Goal: Navigation & Orientation: Find specific page/section

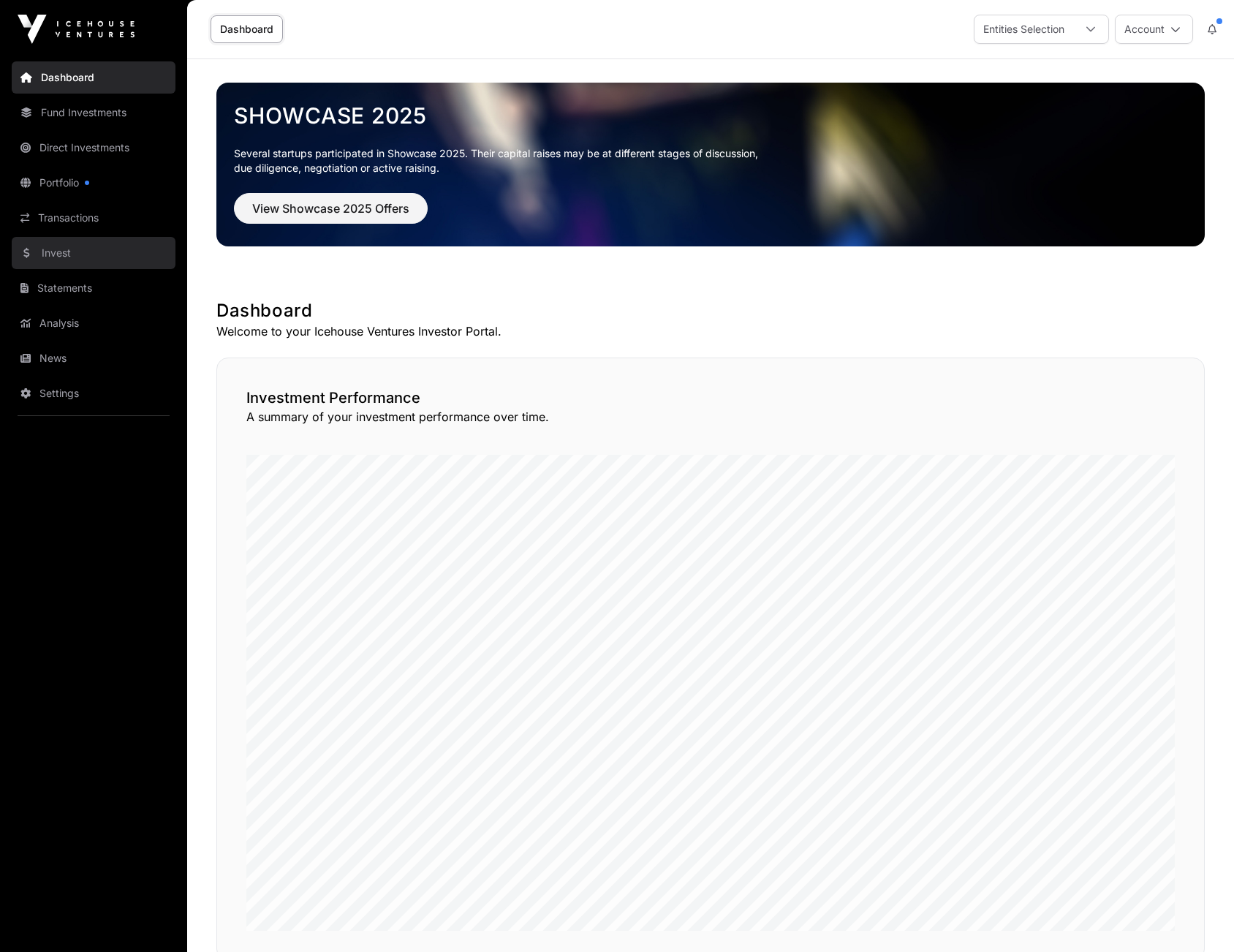
click at [64, 255] on link "Invest" at bounding box center [93, 253] width 164 height 32
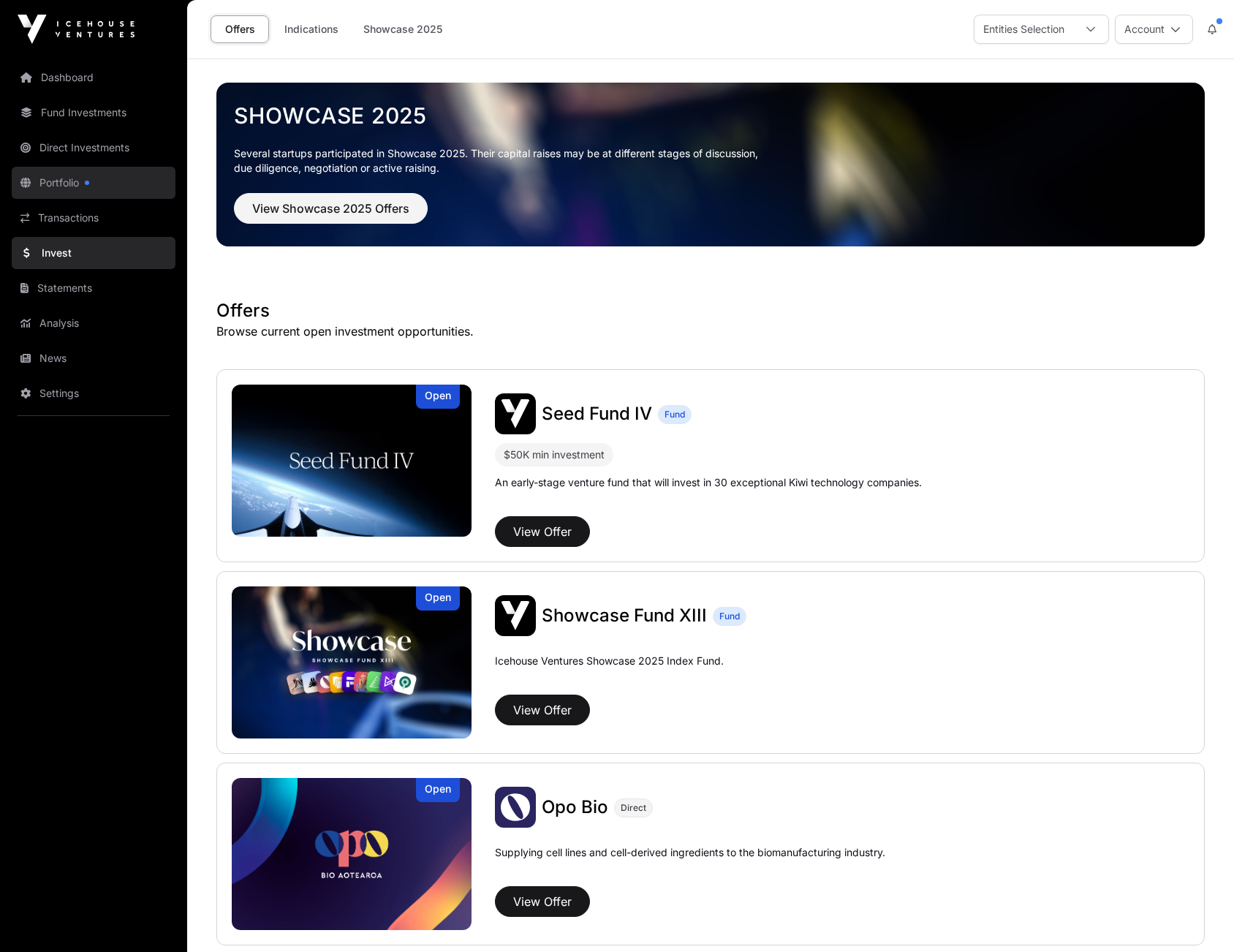
click at [57, 185] on link "Portfolio" at bounding box center [93, 183] width 164 height 32
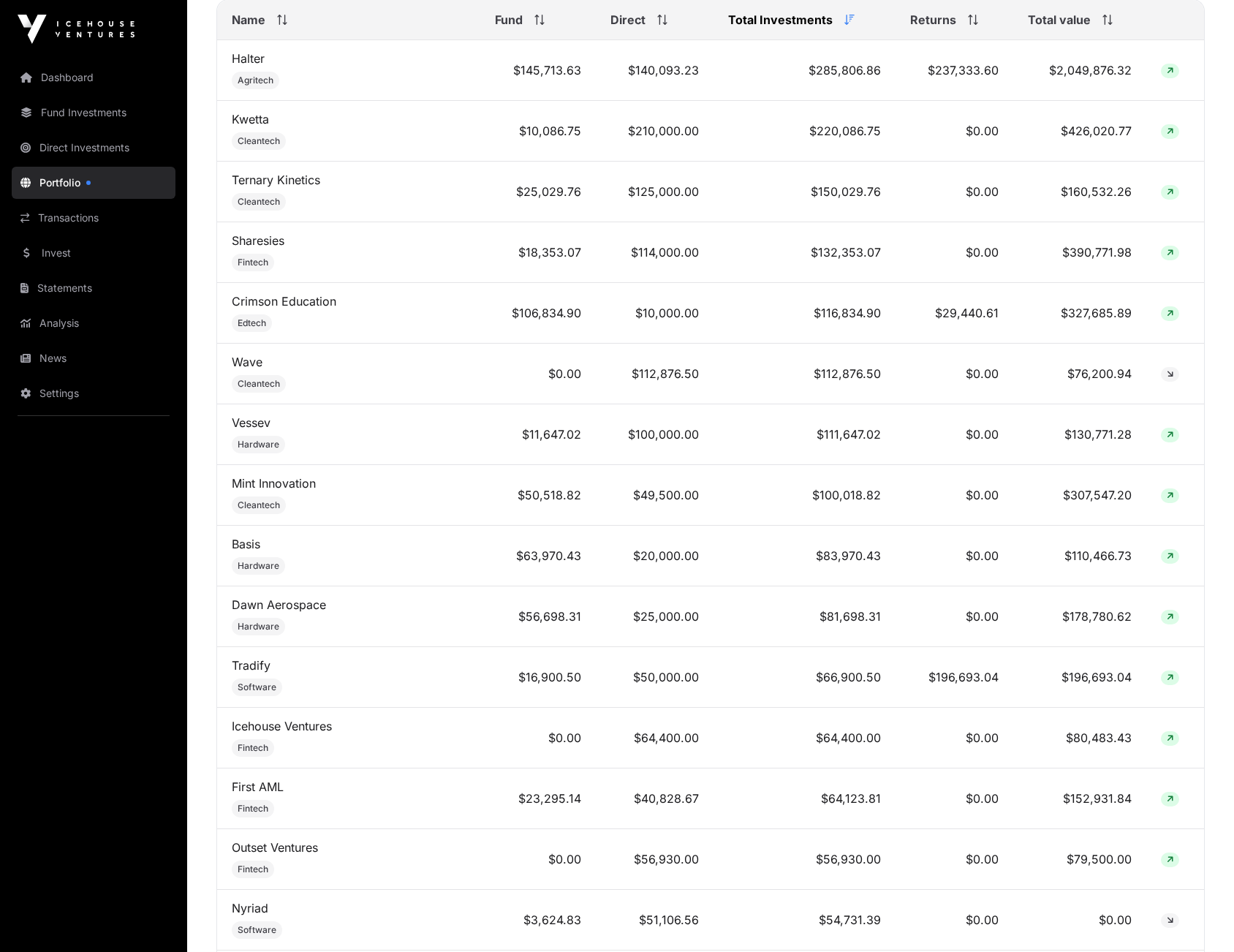
scroll to position [686, 0]
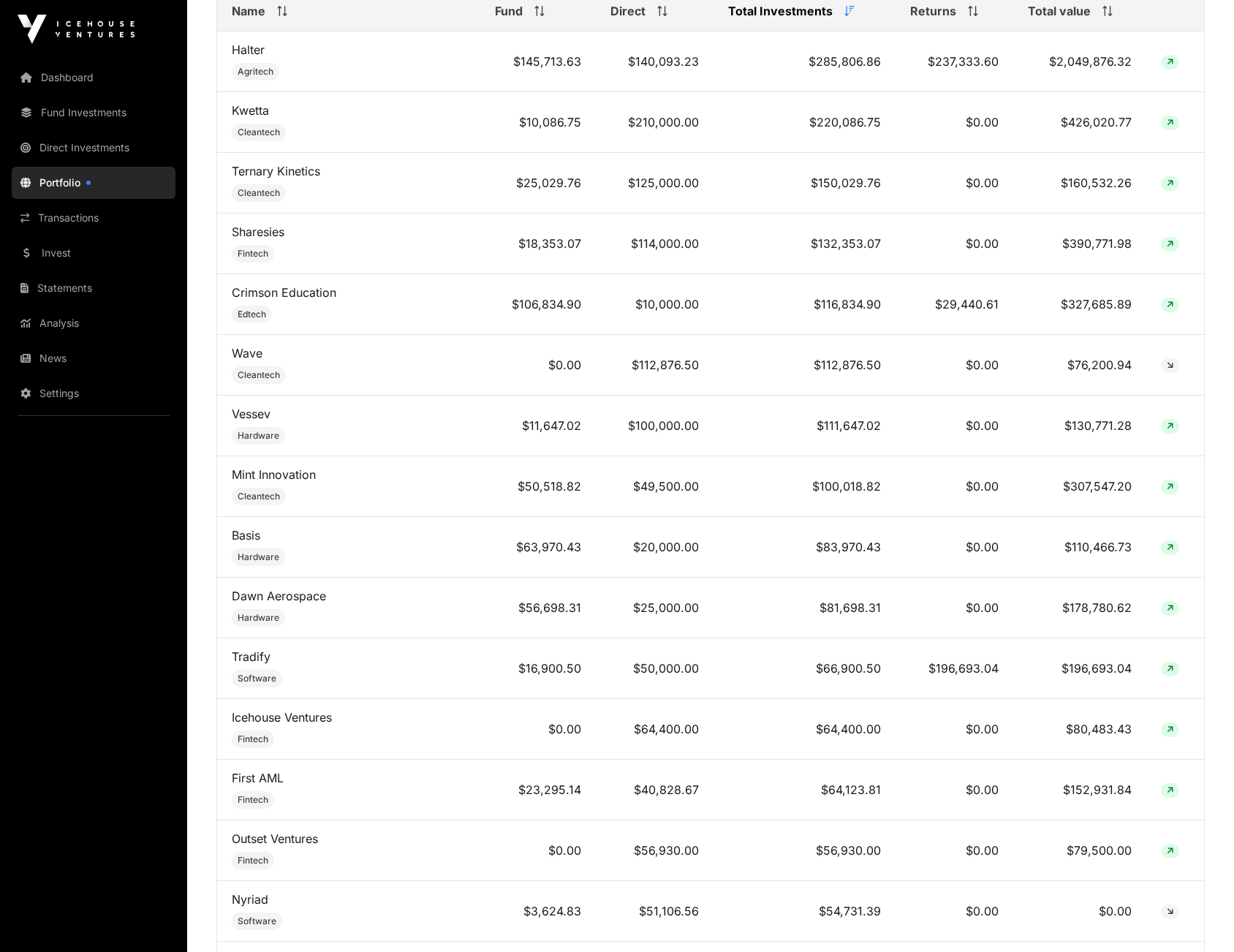
click at [1103, 16] on icon at bounding box center [1108, 11] width 11 height 11
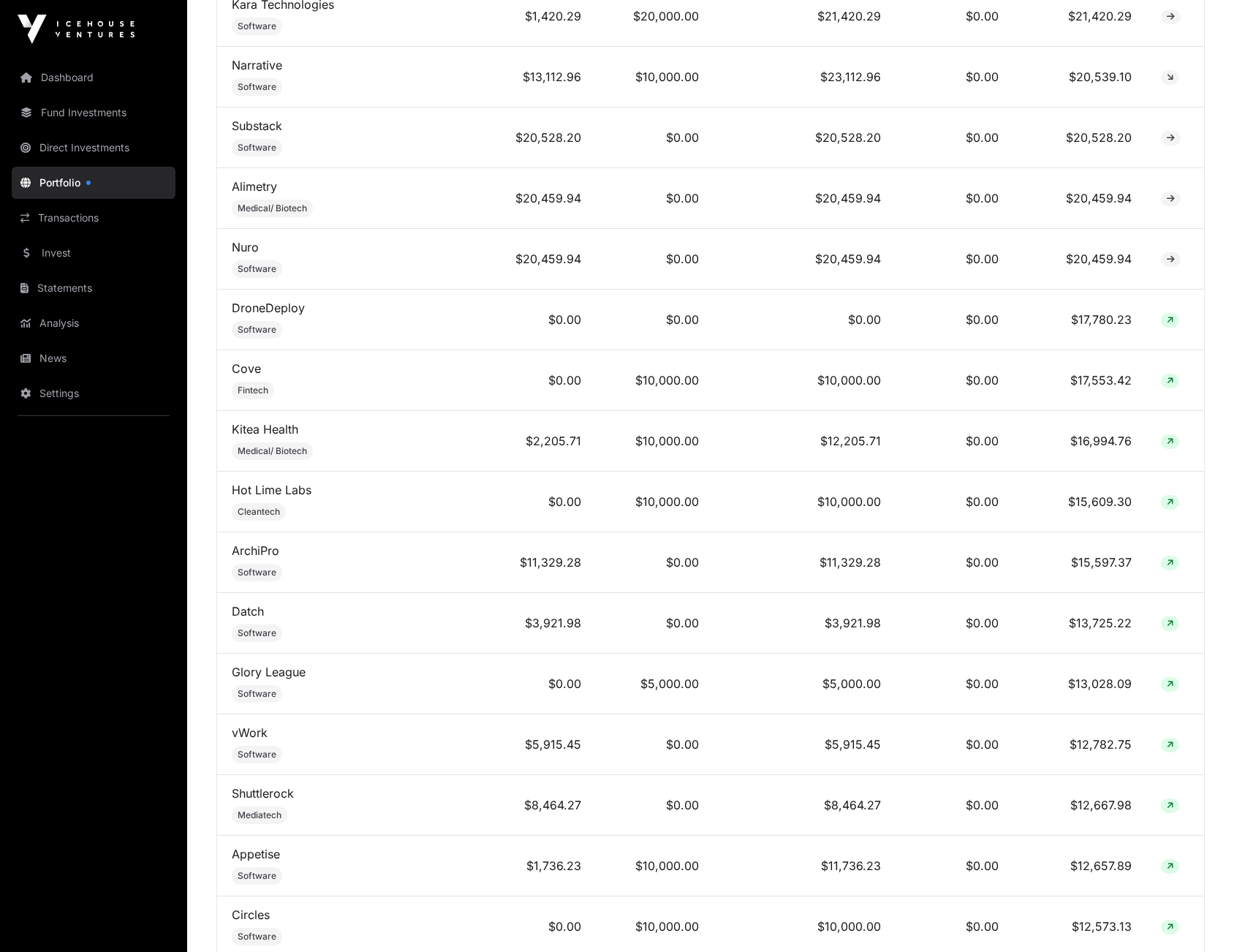
scroll to position [0, 0]
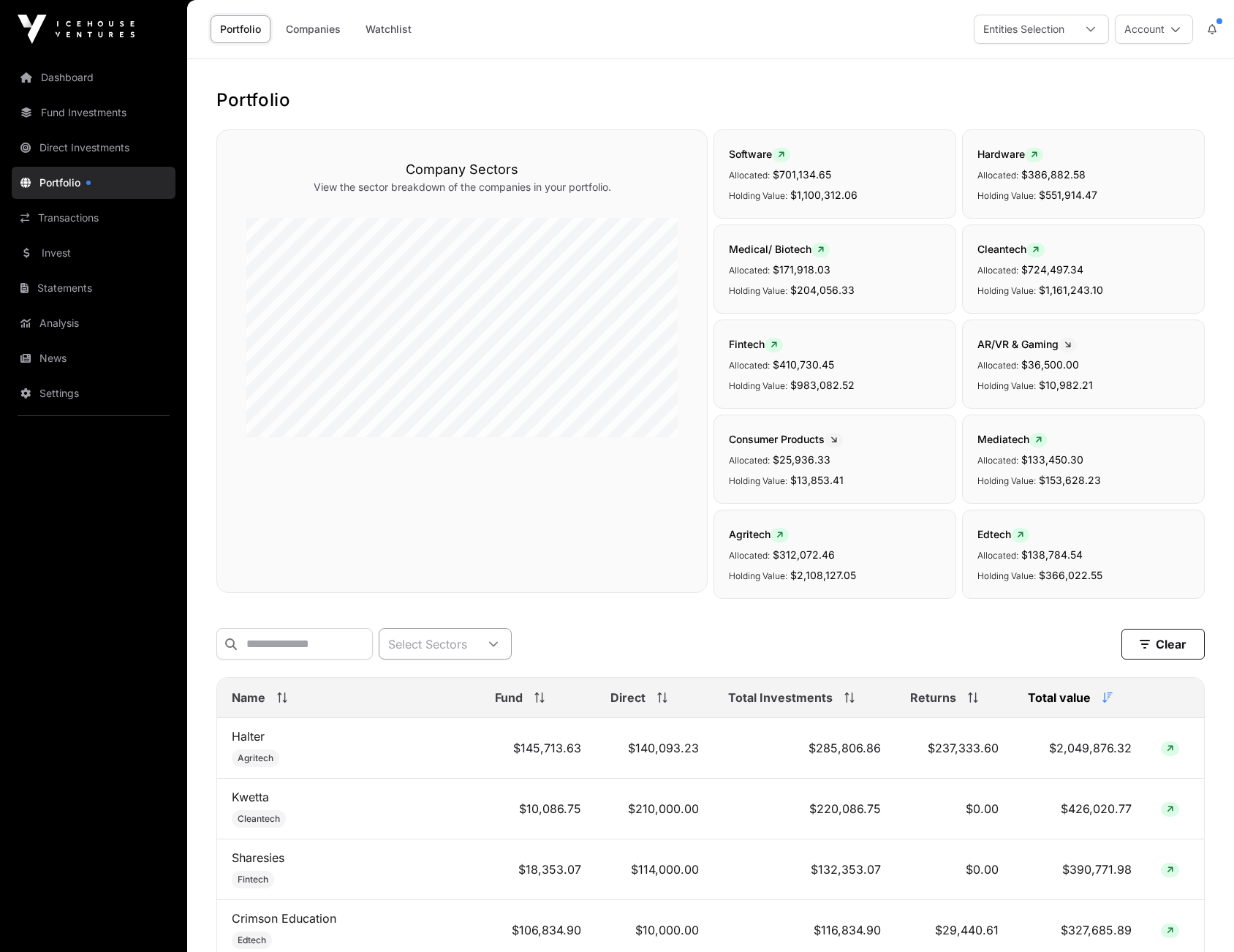
click at [511, 643] on div at bounding box center [493, 644] width 35 height 30
click at [362, 642] on input "text" at bounding box center [294, 644] width 156 height 32
click at [373, 640] on input "text" at bounding box center [294, 644] width 156 height 32
click at [63, 107] on link "Fund Investments" at bounding box center [93, 113] width 164 height 32
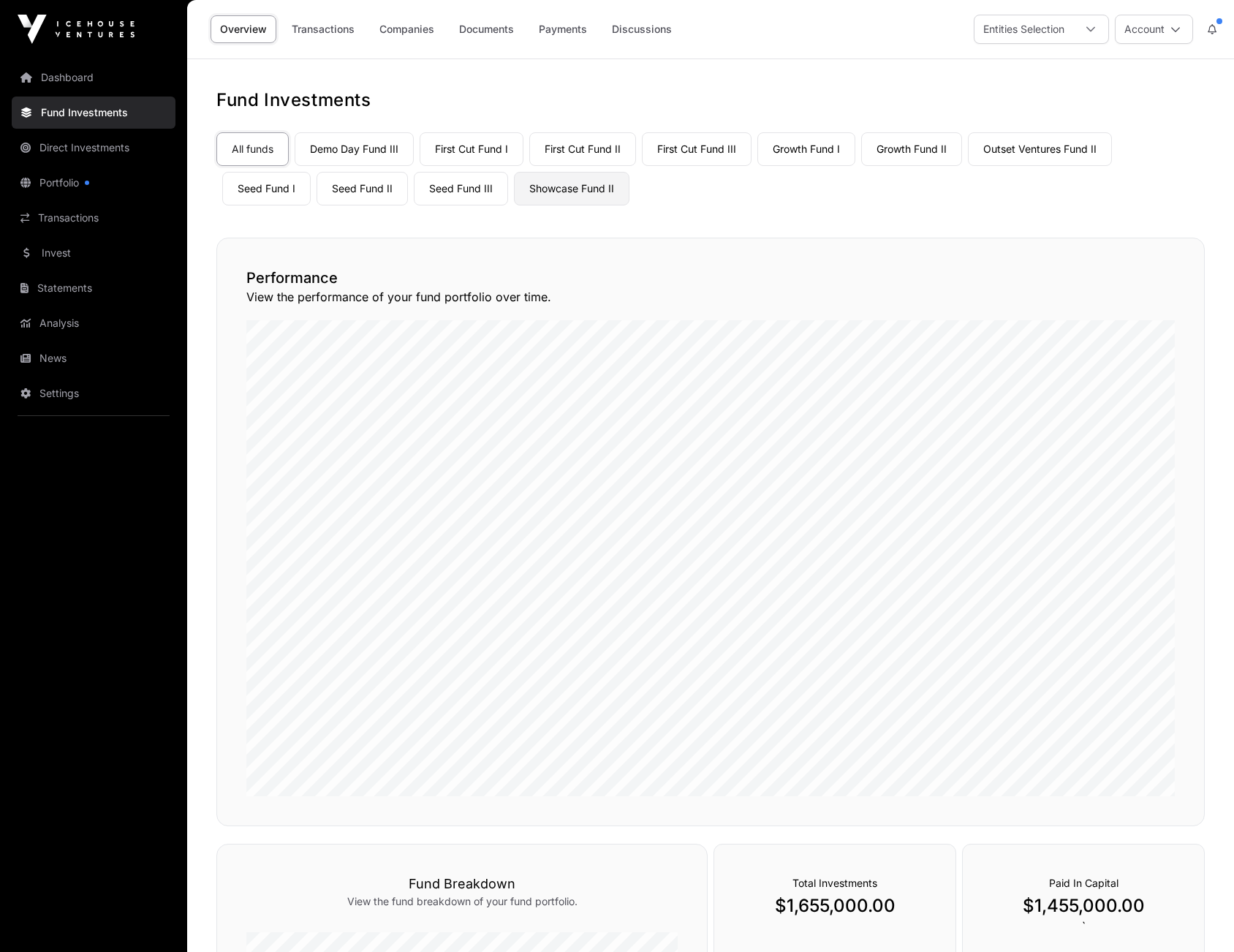
click at [581, 189] on link "Showcase Fund II" at bounding box center [572, 189] width 116 height 34
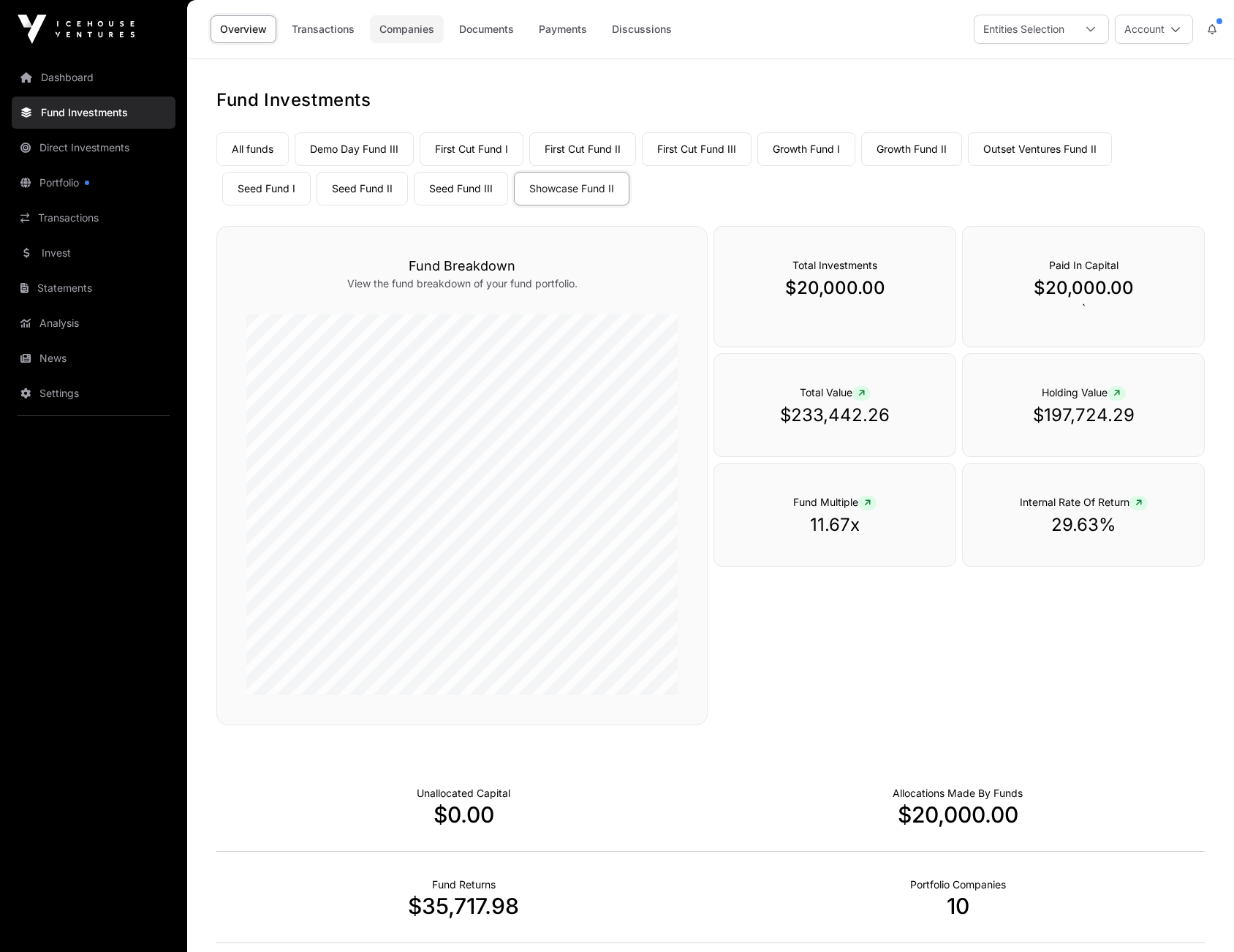
click at [417, 29] on link "Companies" at bounding box center [406, 29] width 74 height 28
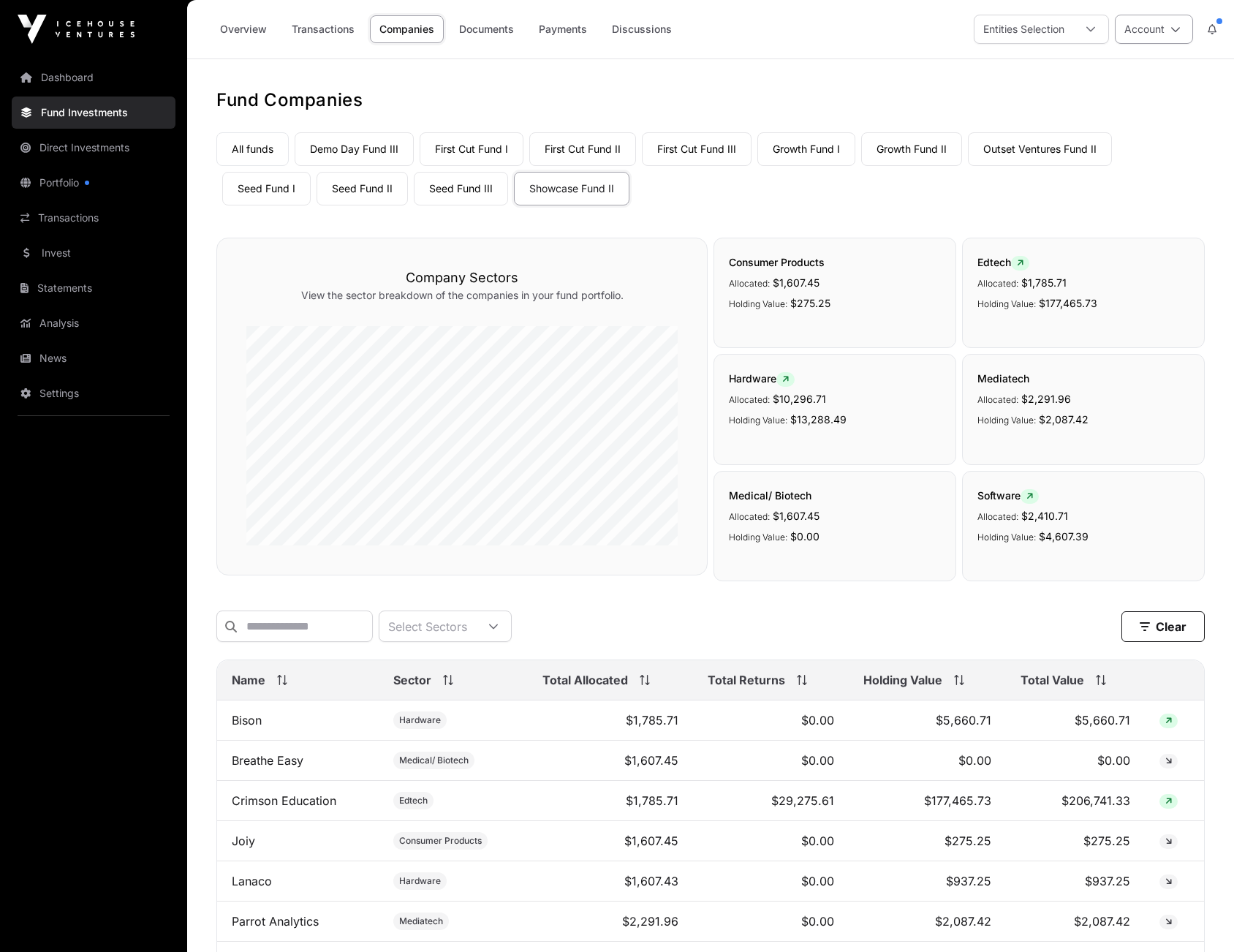
click at [1180, 28] on icon at bounding box center [1176, 29] width 11 height 11
click at [1066, 198] on span "Sign Out" at bounding box center [1062, 205] width 41 height 15
